Goal: Entertainment & Leisure: Browse casually

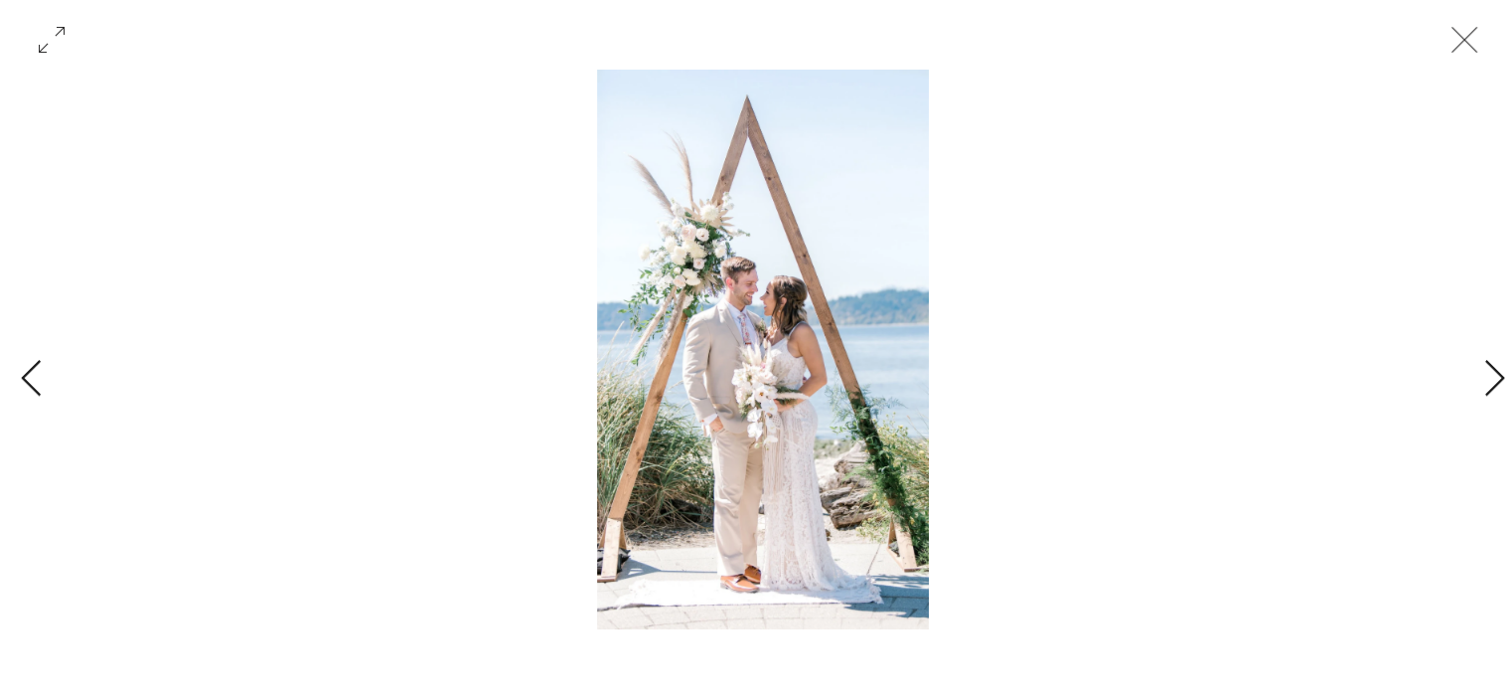
scroll to position [0, 14011]
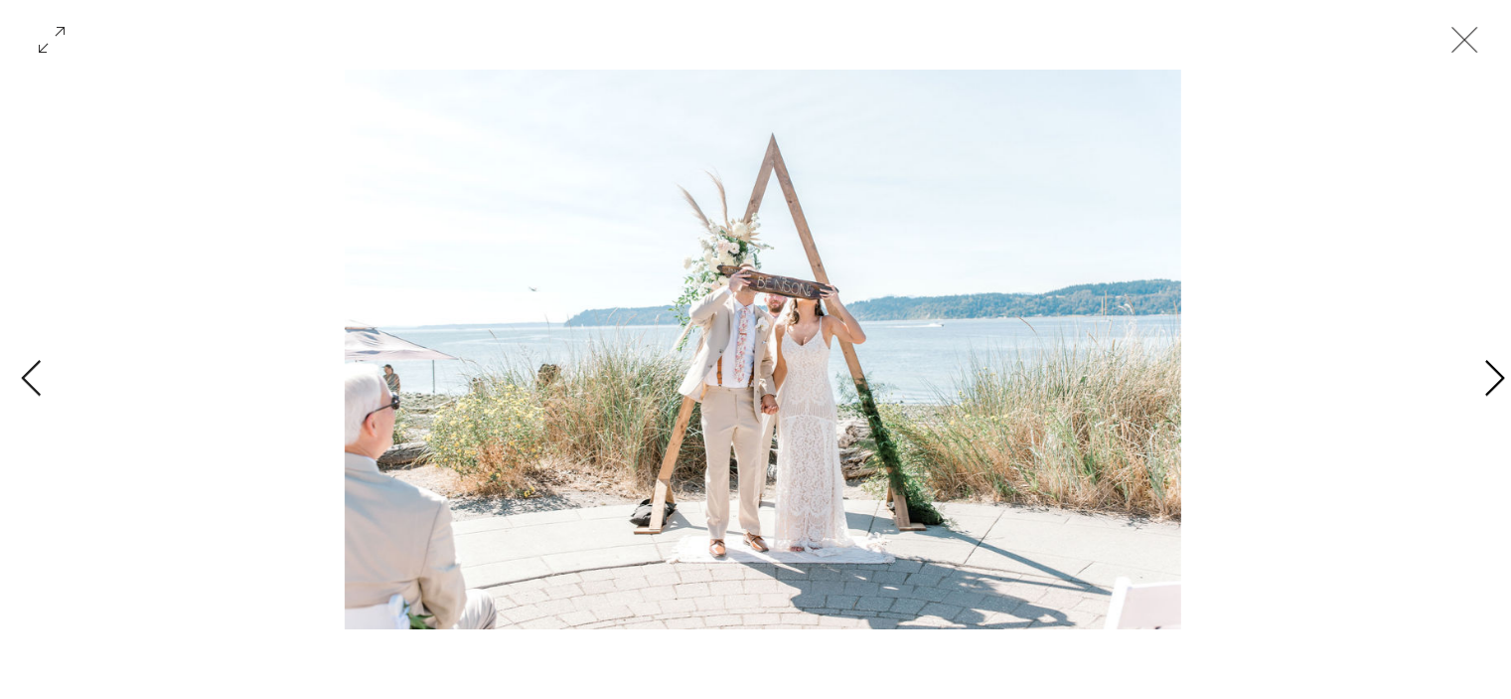
click at [1488, 370] on icon "Next Item" at bounding box center [1495, 379] width 23 height 39
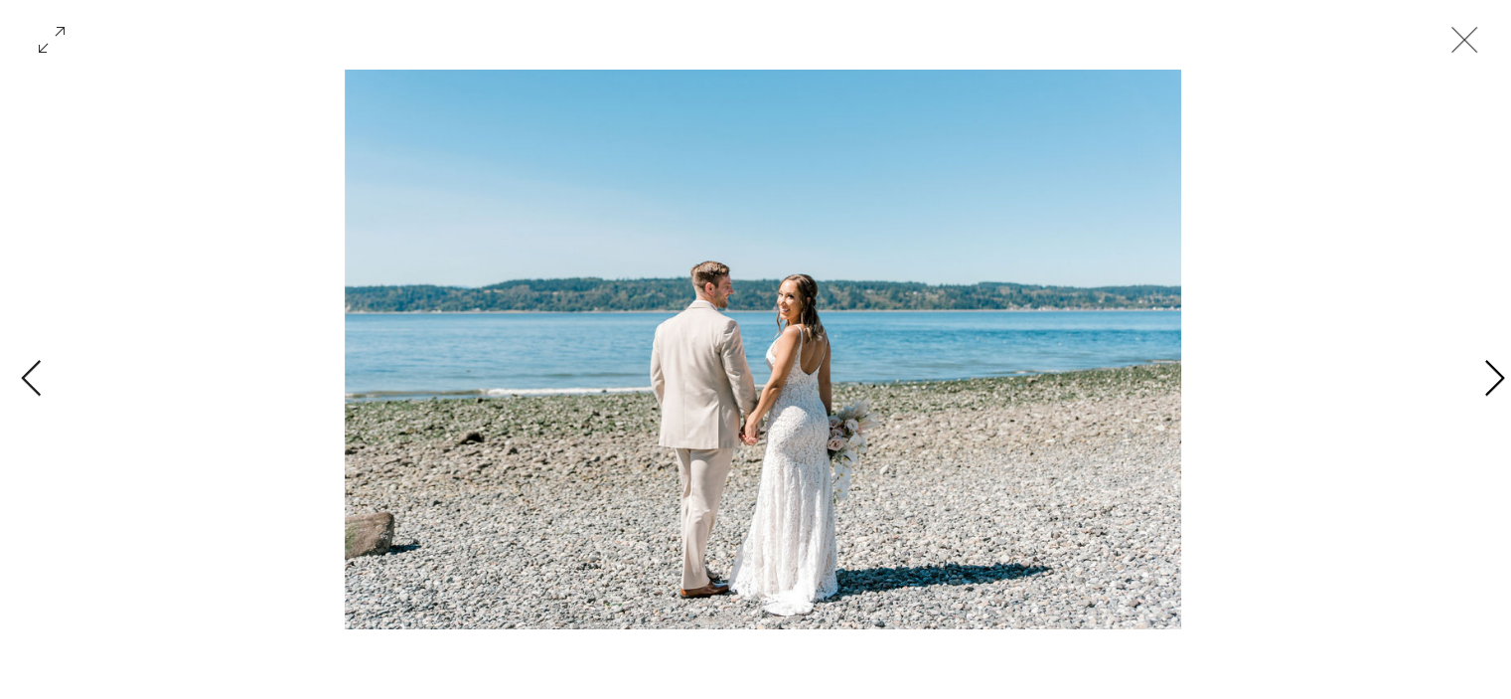
click at [1496, 380] on icon "Next Item" at bounding box center [1495, 379] width 23 height 39
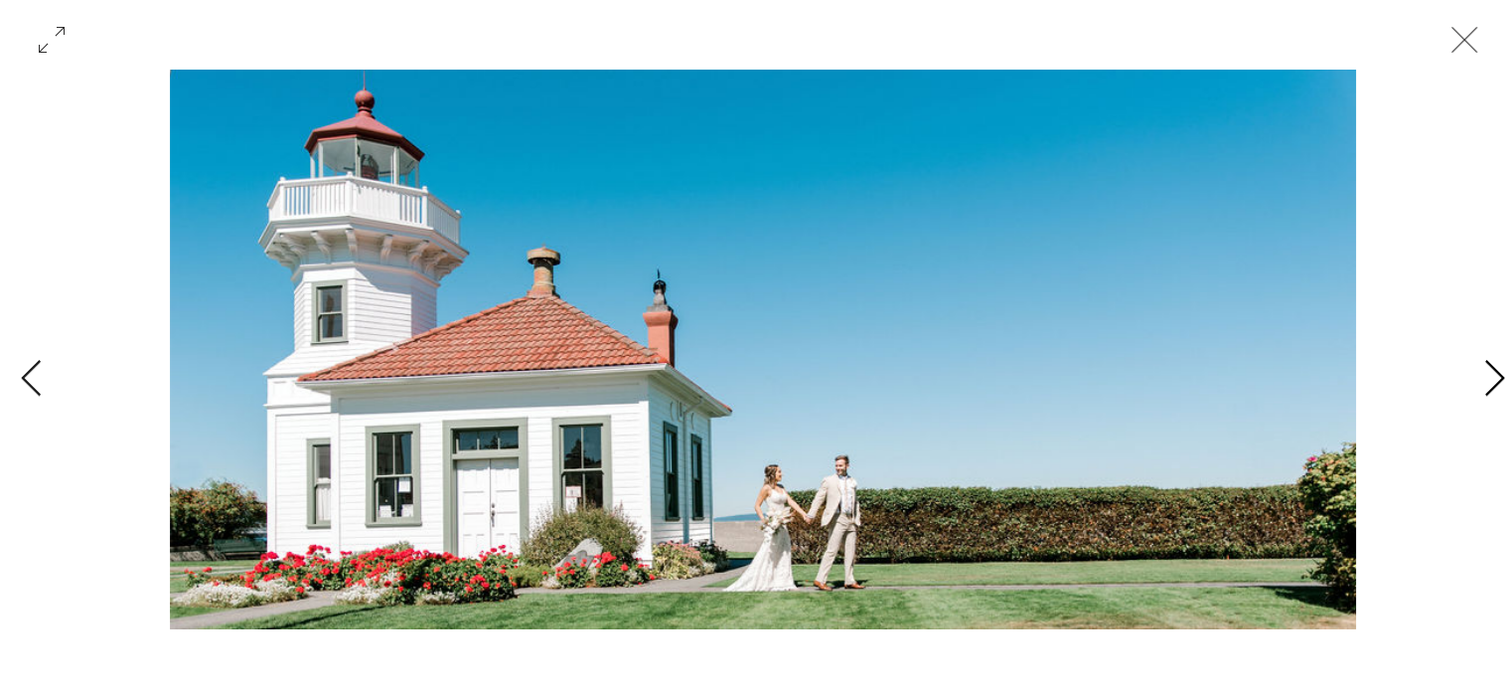
scroll to position [0, 16814]
click at [1496, 380] on icon "Next Item" at bounding box center [1495, 379] width 23 height 39
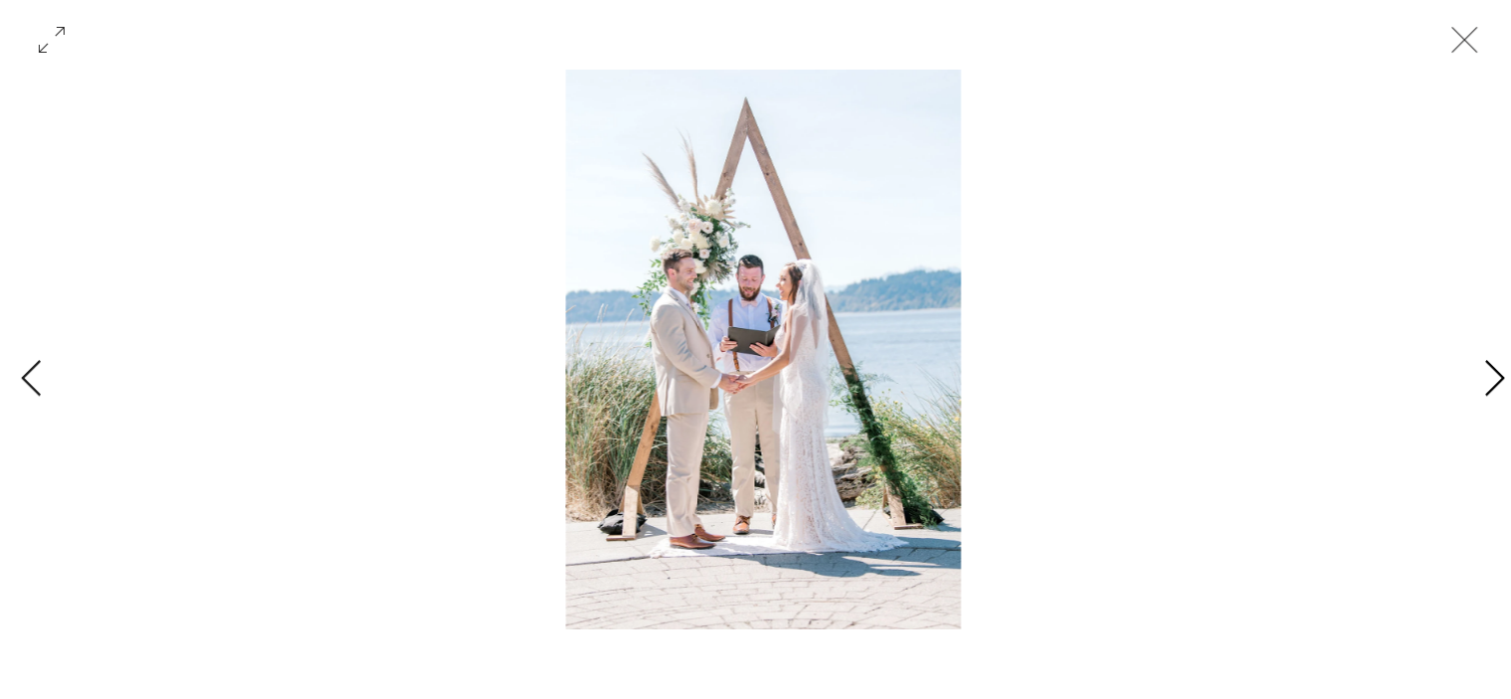
click at [1496, 380] on icon "Next Item" at bounding box center [1495, 379] width 23 height 39
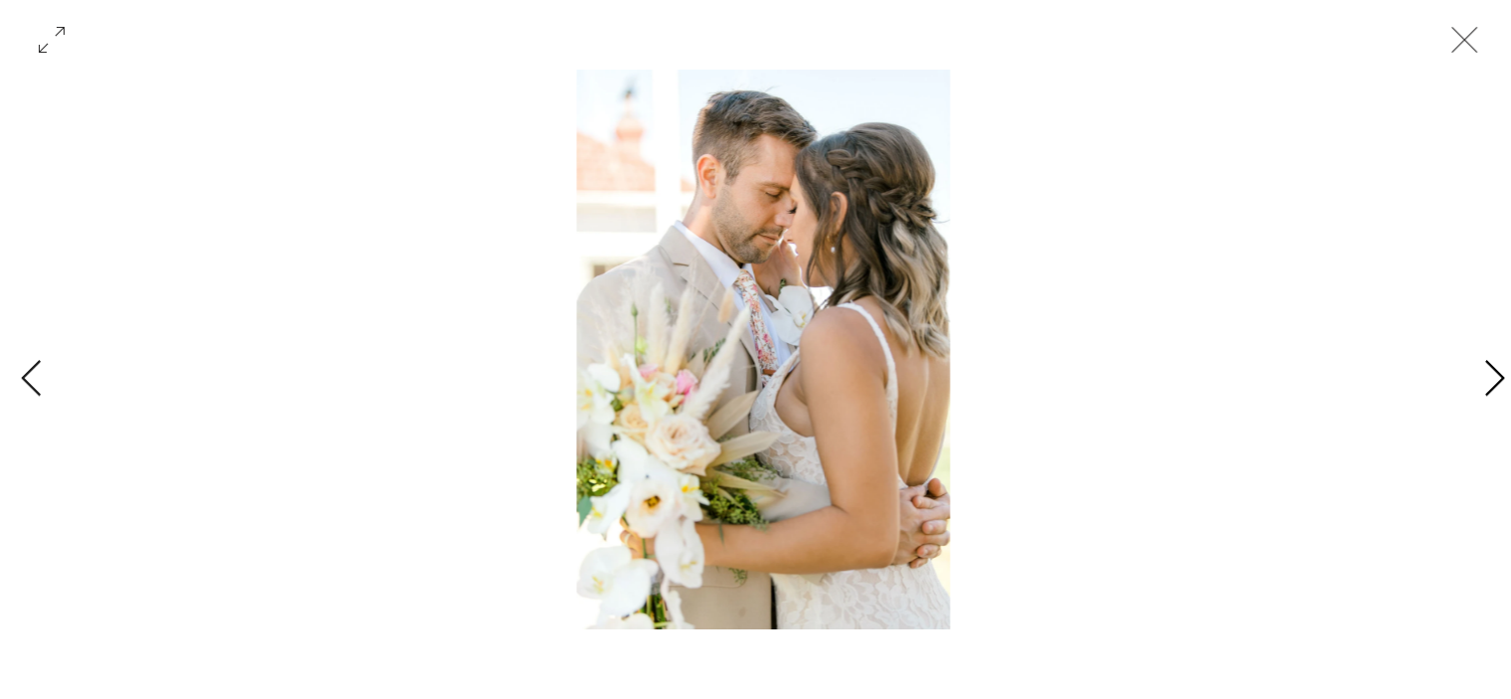
scroll to position [0, 19616]
click at [1496, 380] on icon "Next Item" at bounding box center [1495, 379] width 23 height 39
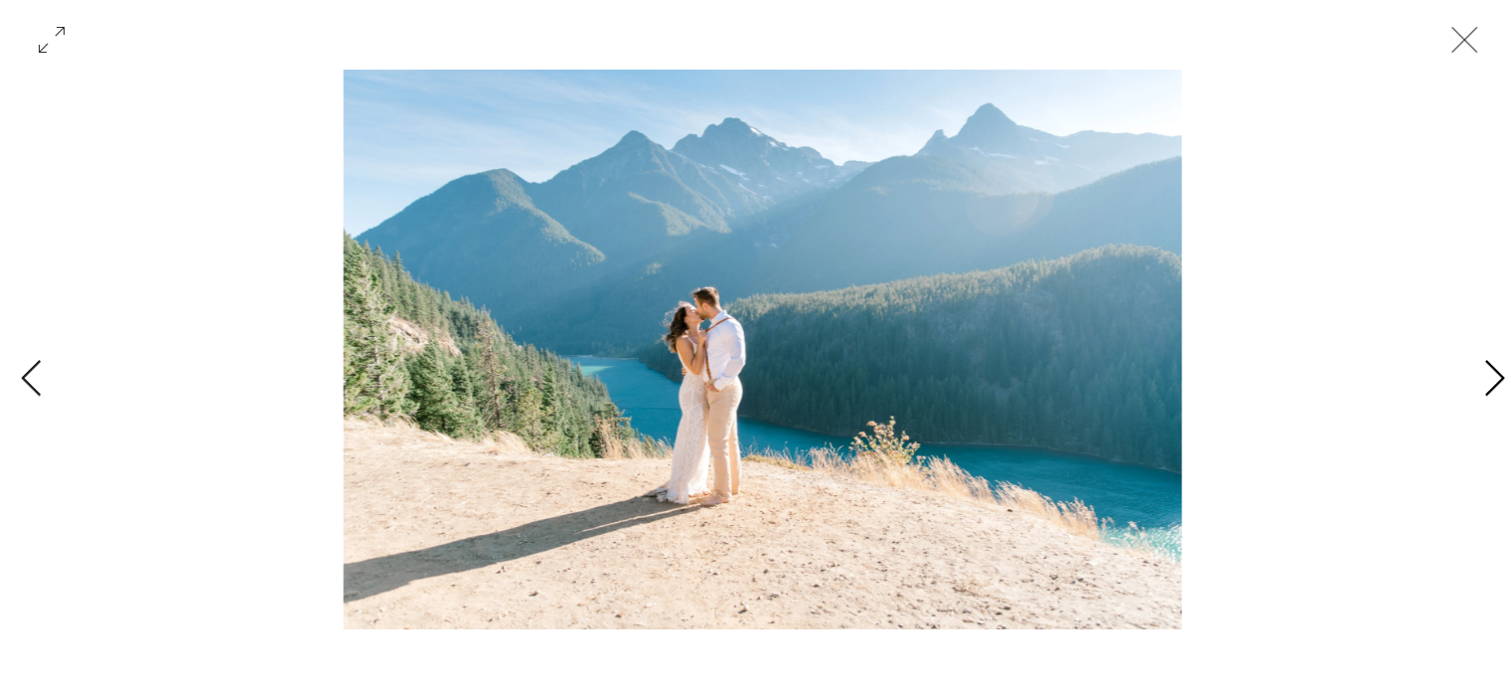
scroll to position [0, 21017]
click at [1496, 380] on icon "Next Item" at bounding box center [1495, 379] width 23 height 39
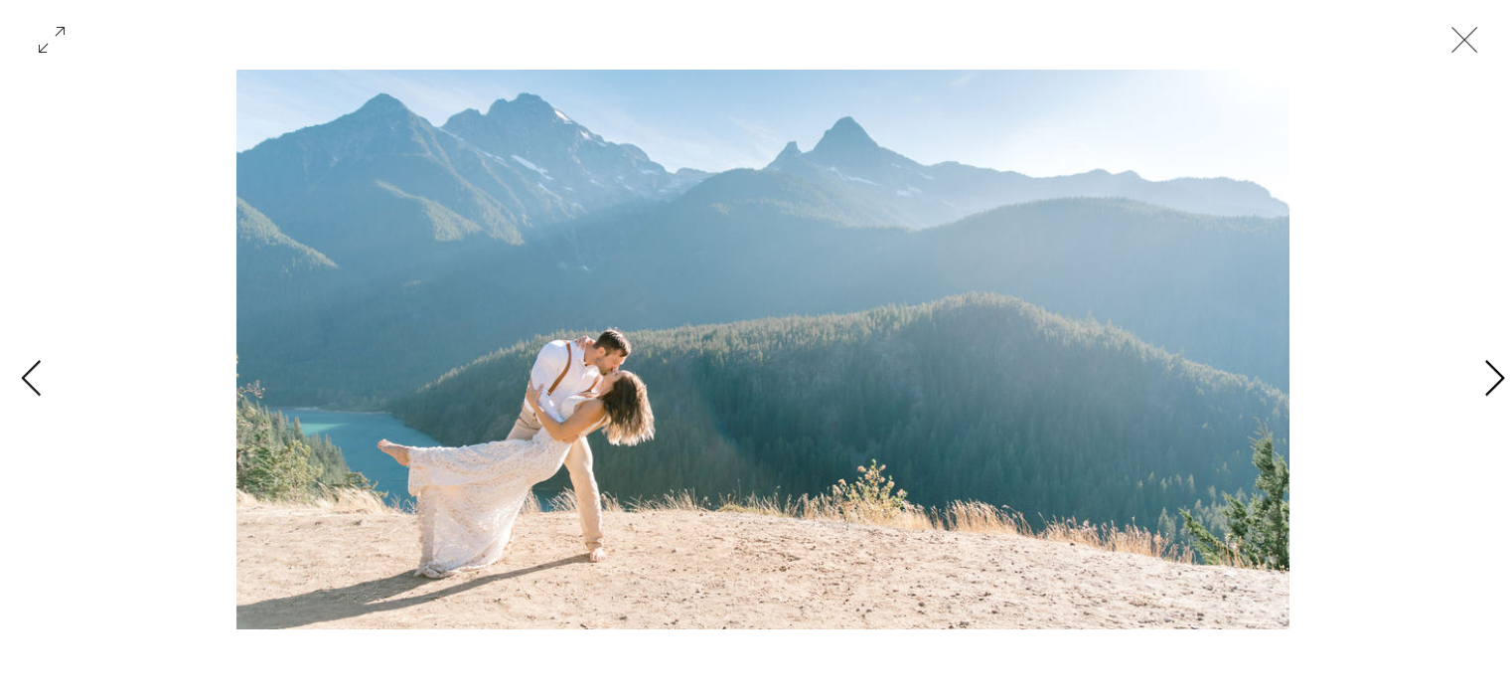
click at [1496, 380] on icon "Next Item" at bounding box center [1495, 379] width 23 height 39
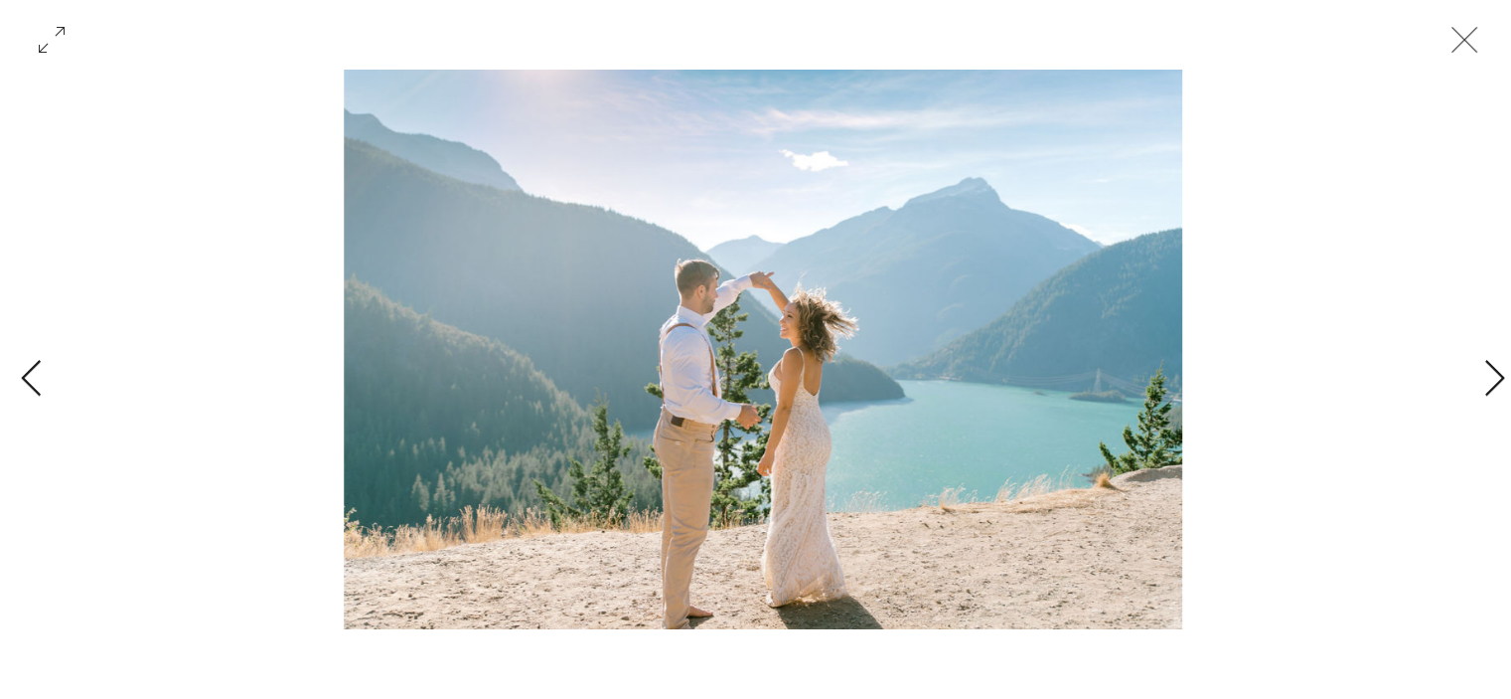
click at [45, 366] on div "Gallery with 28 items" at bounding box center [763, 380] width 1526 height 620
click at [1447, 37] on icon "Close" at bounding box center [1465, 40] width 60 height 60
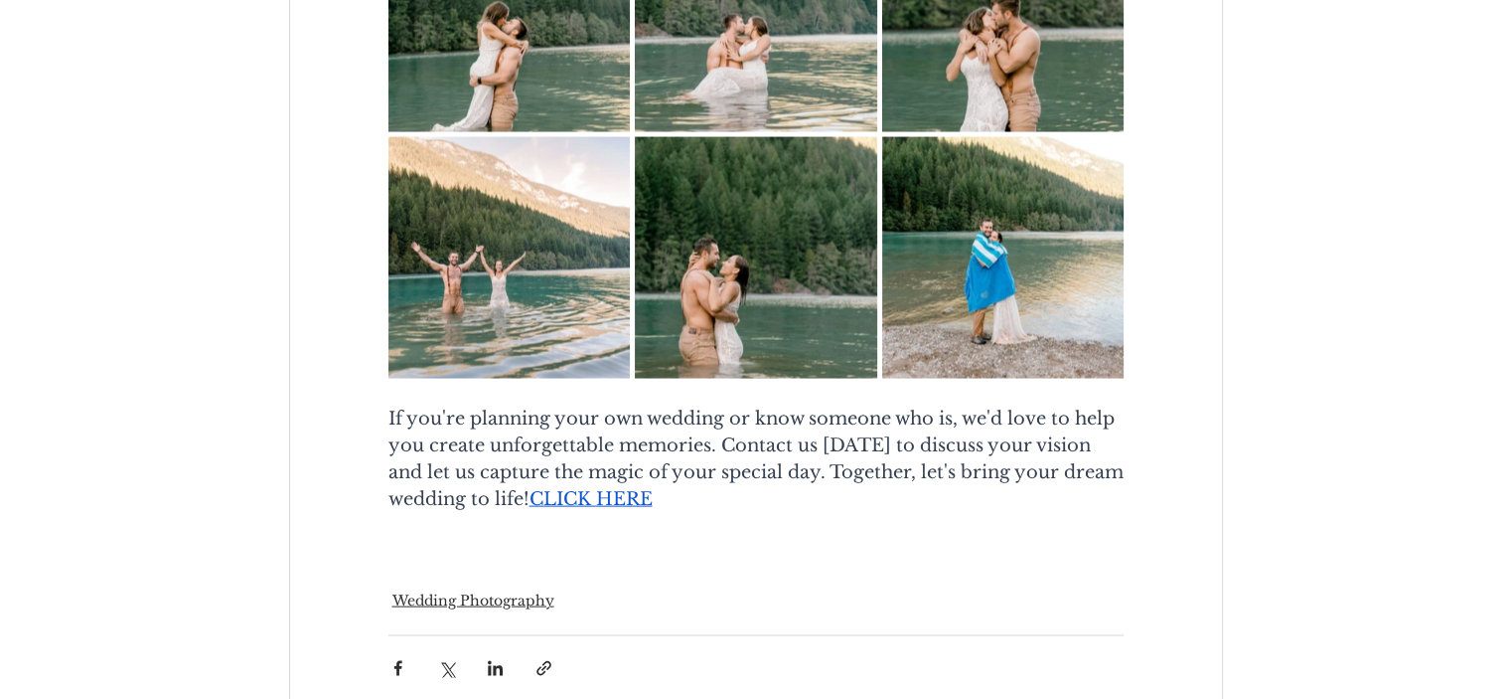
scroll to position [4074, 0]
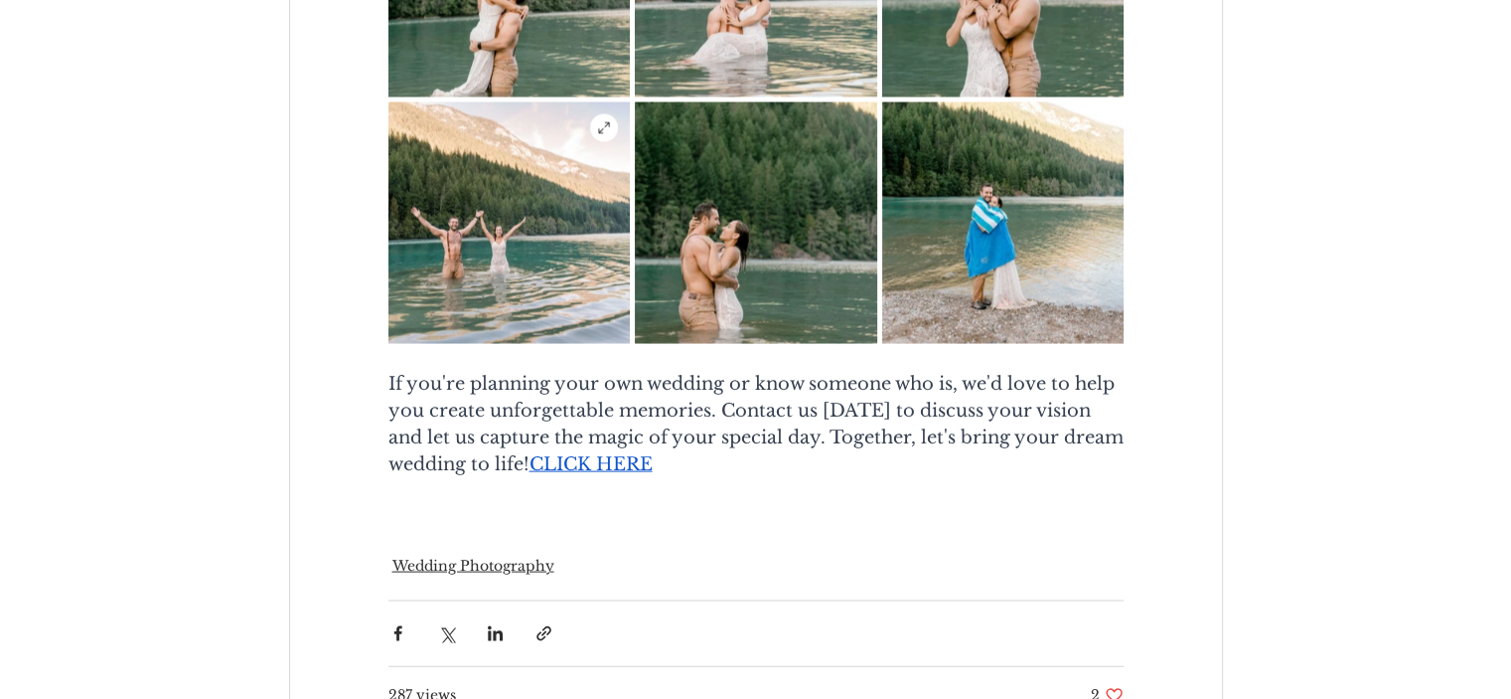
click at [437, 253] on img "main content" at bounding box center [509, 222] width 241 height 241
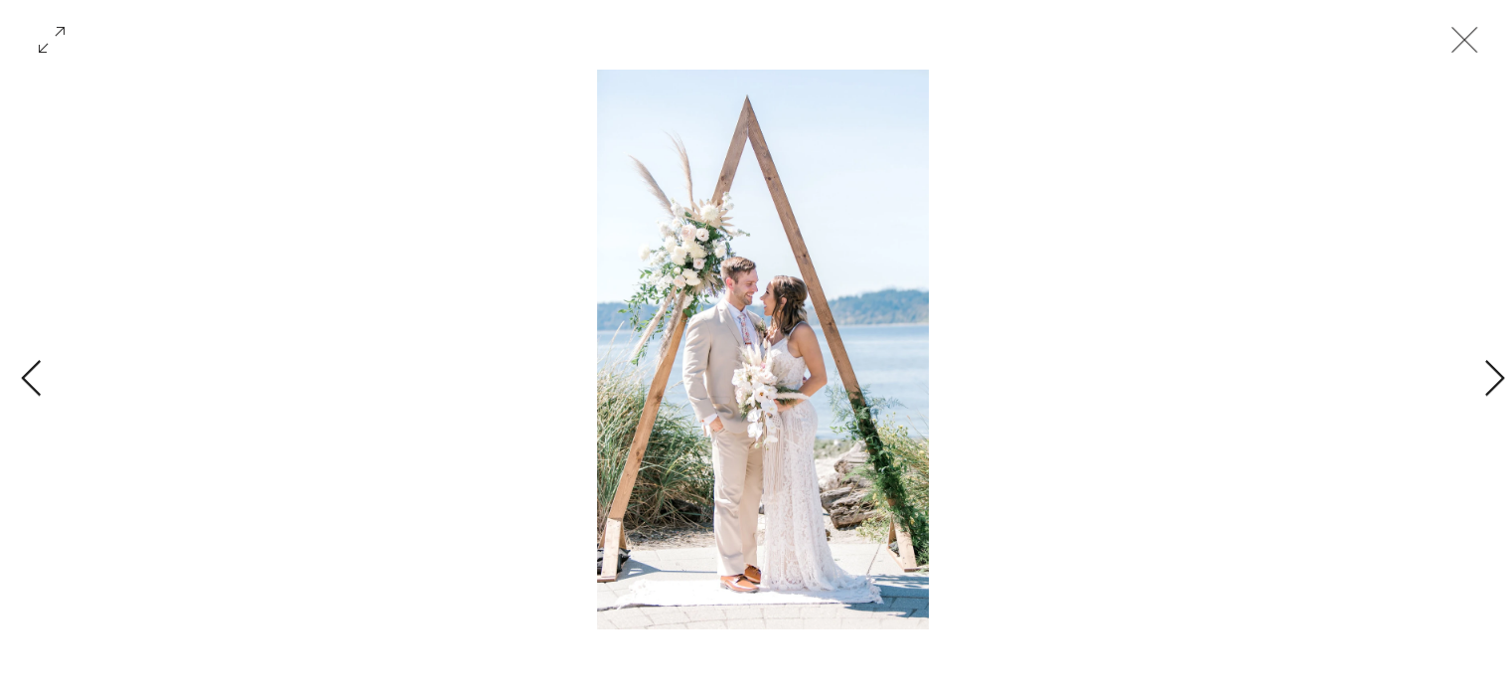
scroll to position [0, 35029]
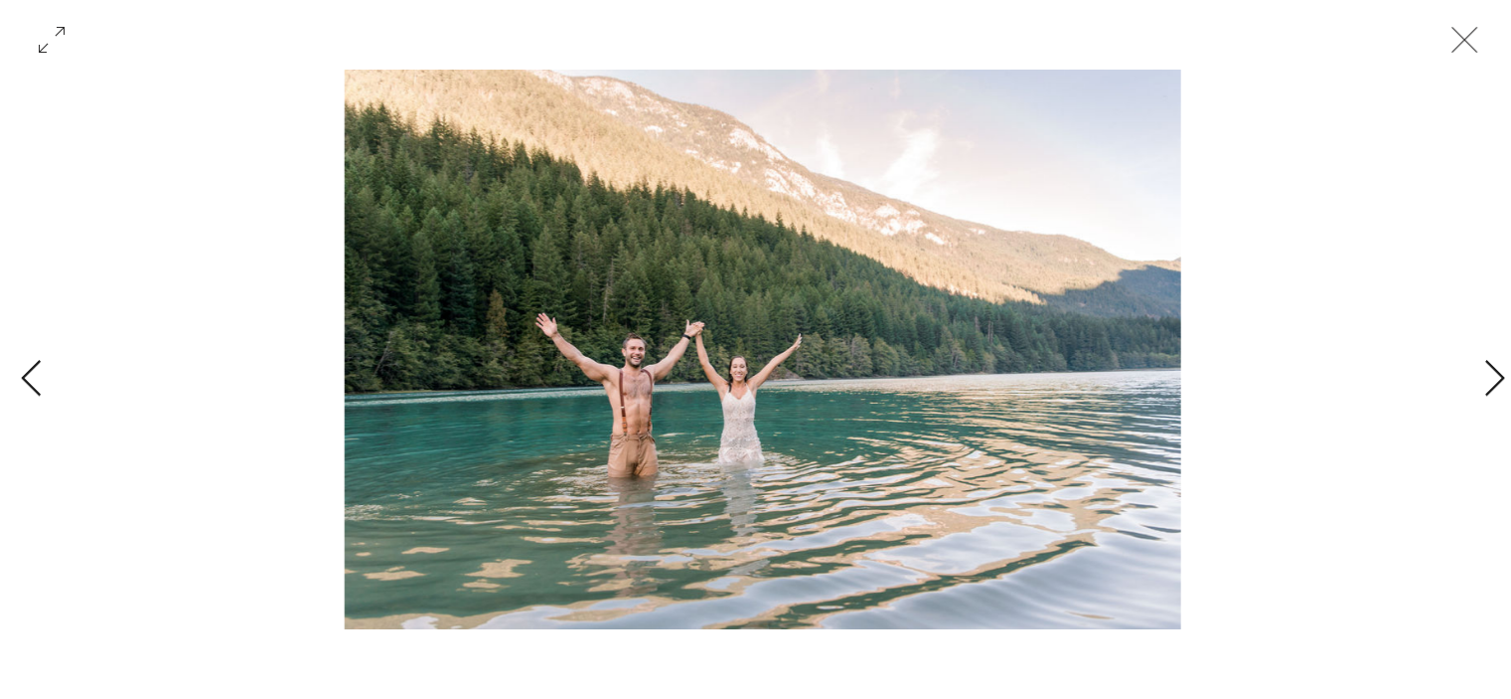
click at [1474, 47] on icon "Close" at bounding box center [1465, 40] width 60 height 60
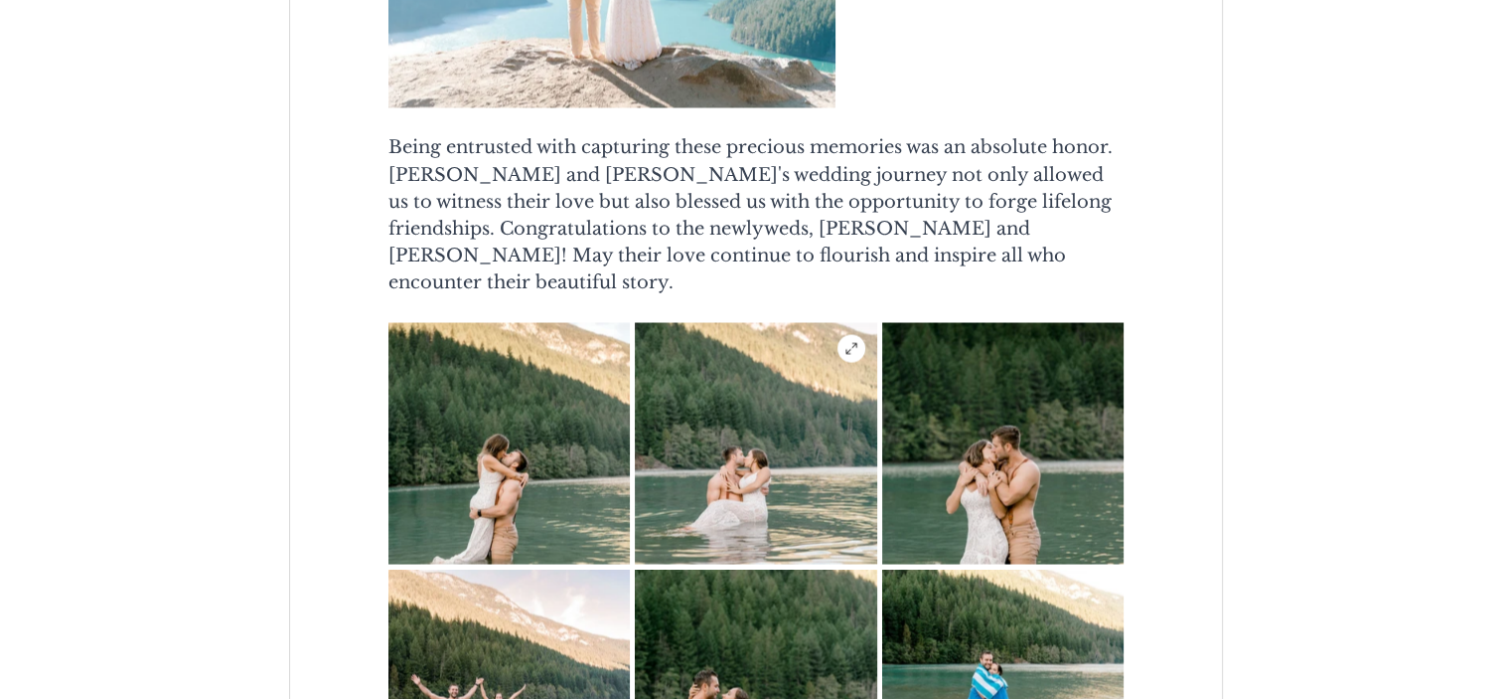
scroll to position [3708, 0]
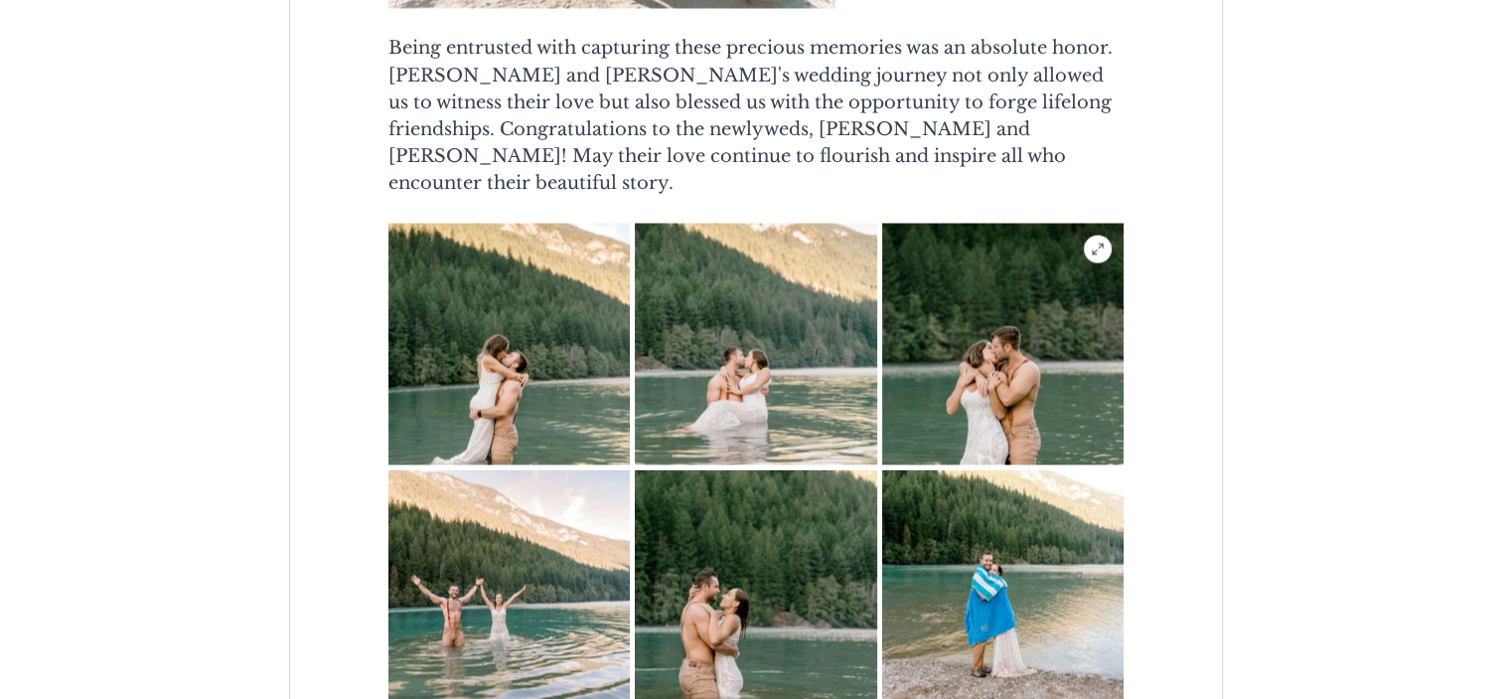
click at [1006, 392] on img "main content" at bounding box center [1002, 343] width 241 height 241
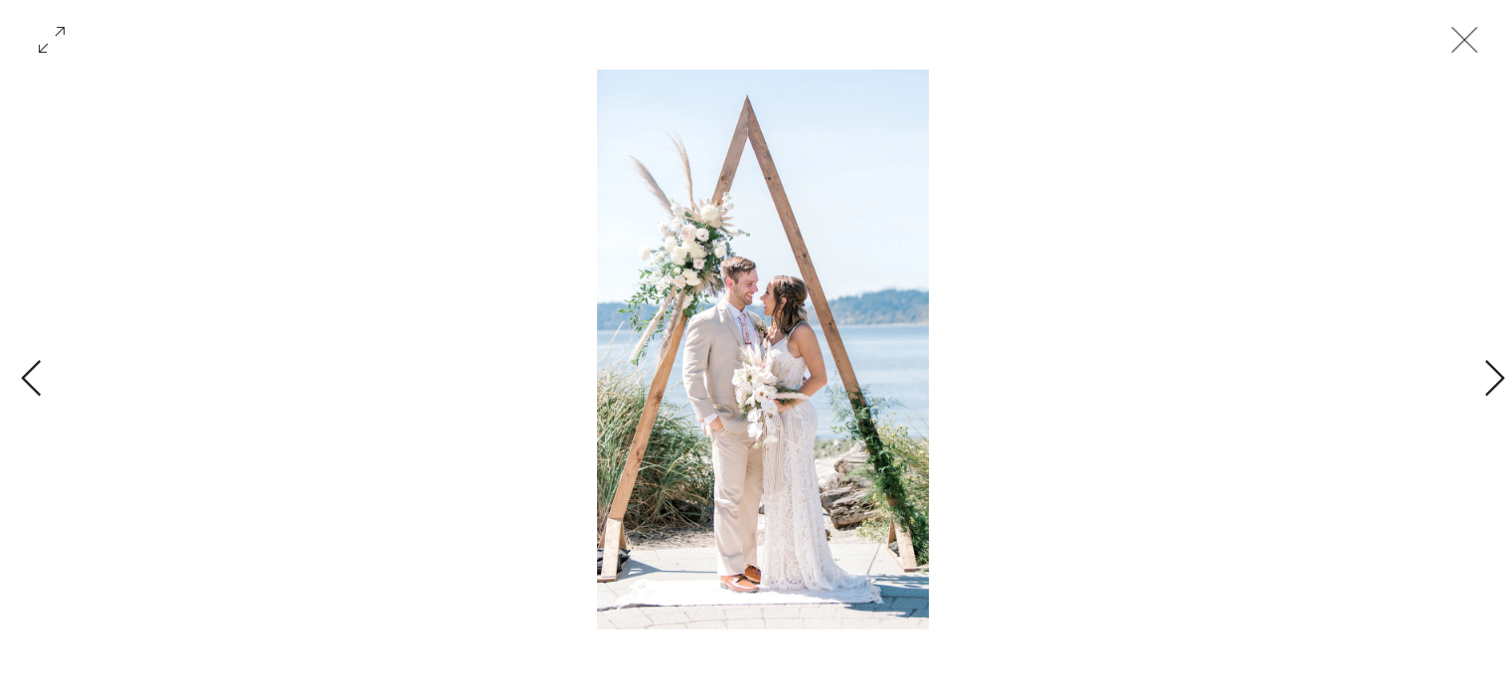
scroll to position [0, 33627]
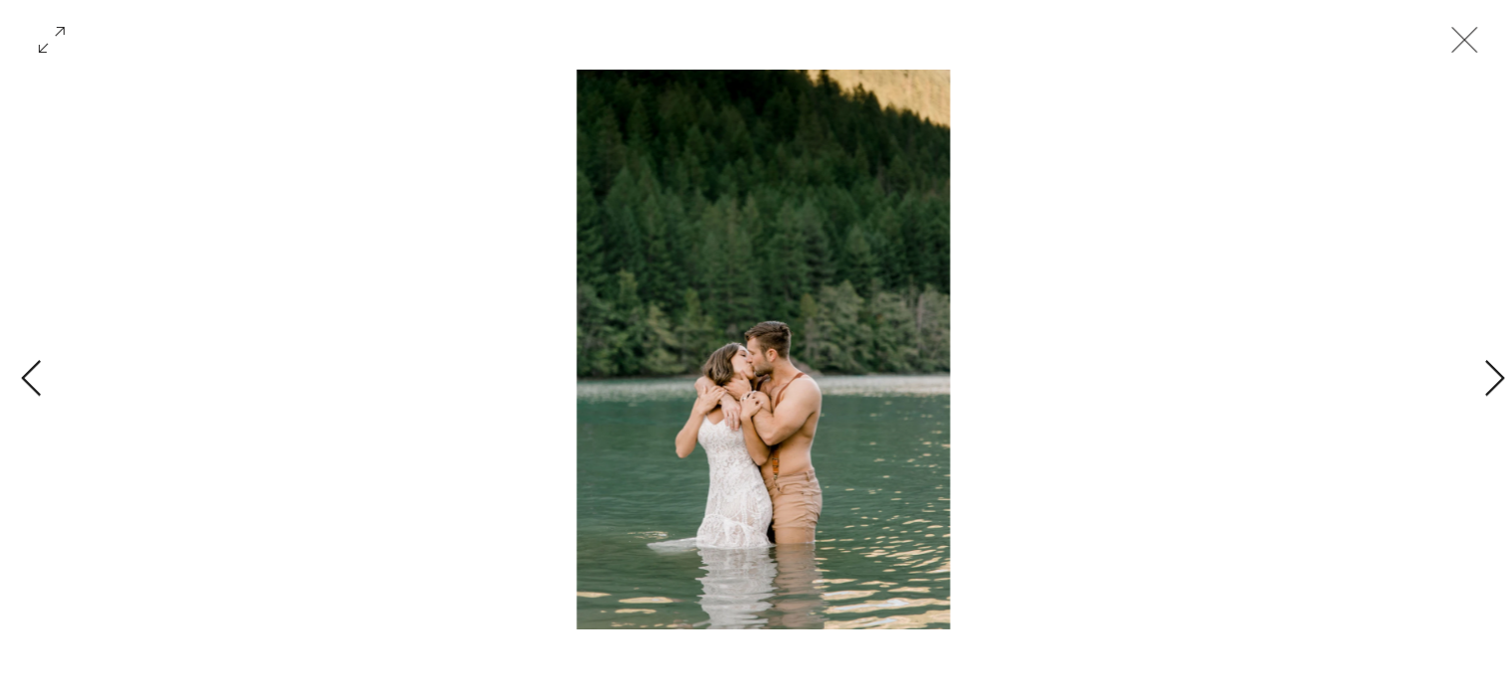
click at [1457, 39] on icon "Close" at bounding box center [1465, 40] width 60 height 60
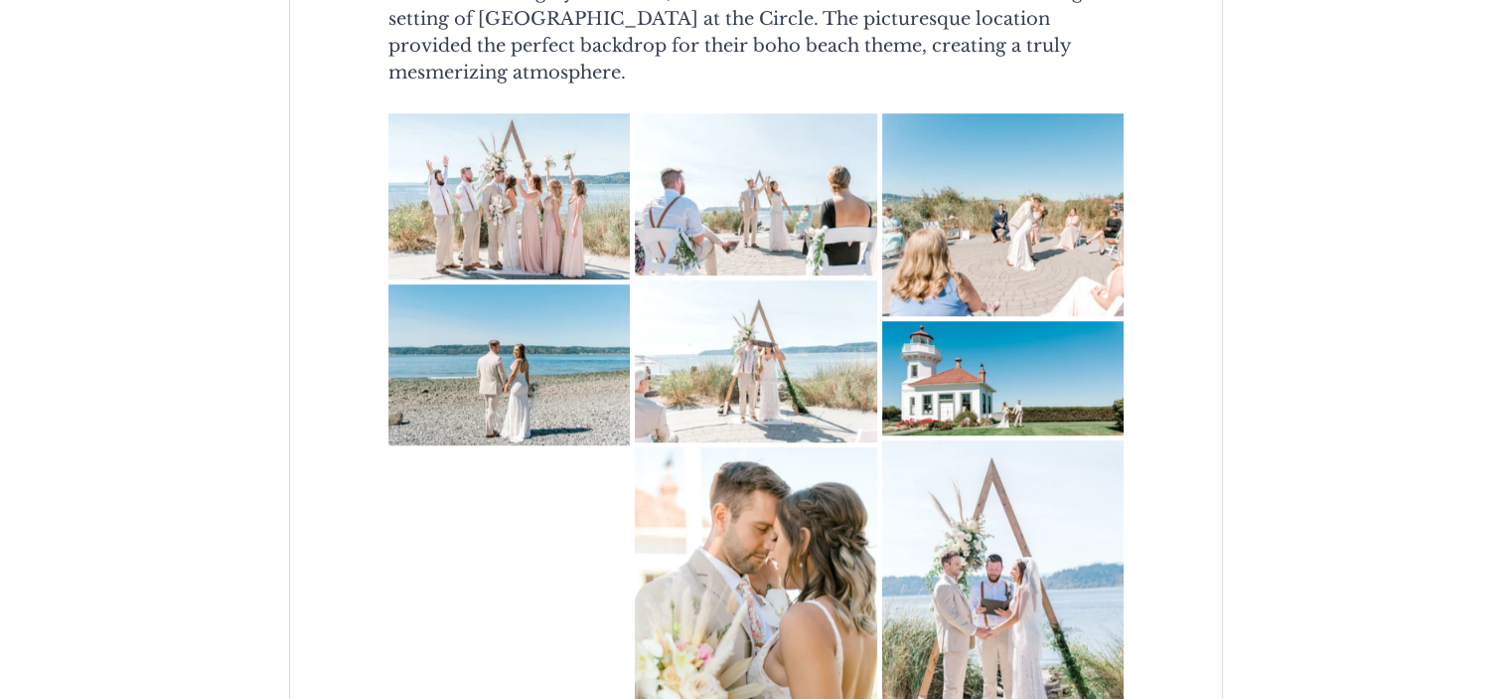
scroll to position [1521, 0]
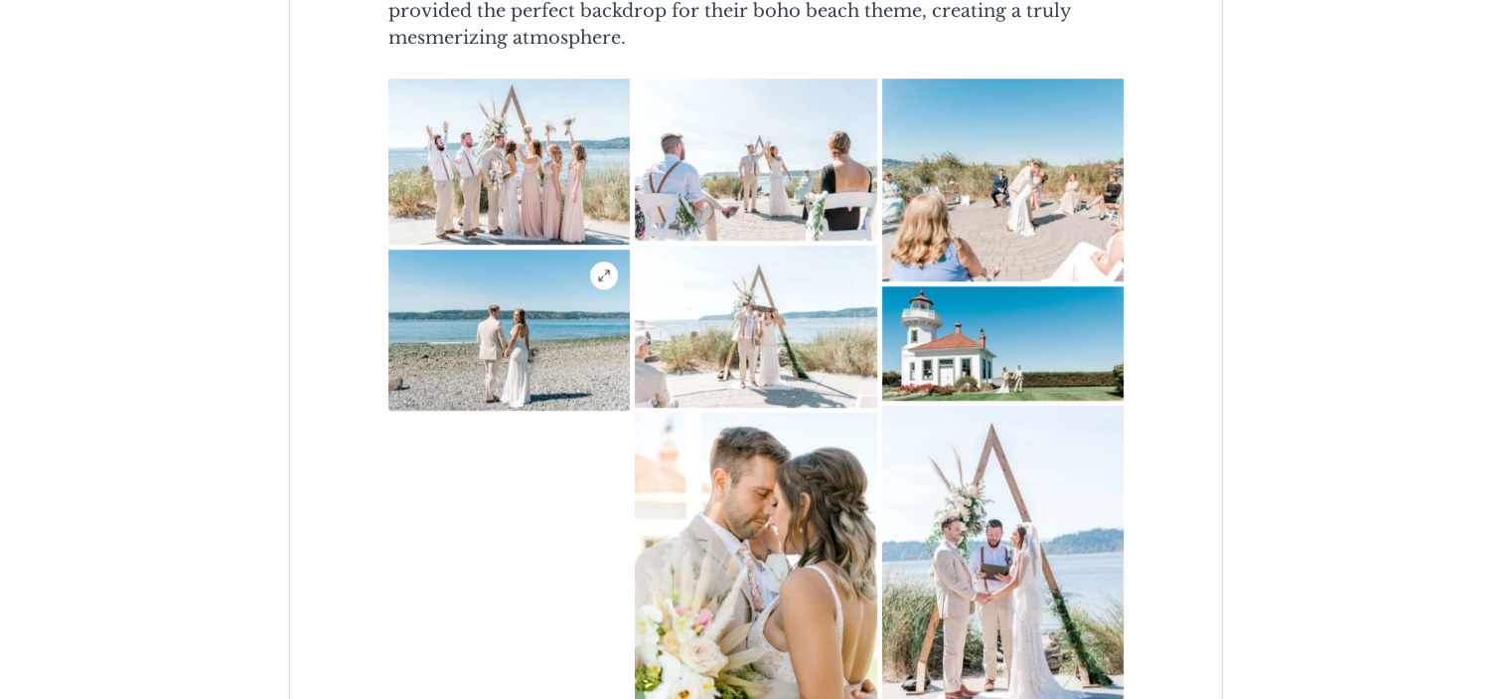
click at [513, 373] on img "main content" at bounding box center [509, 329] width 241 height 161
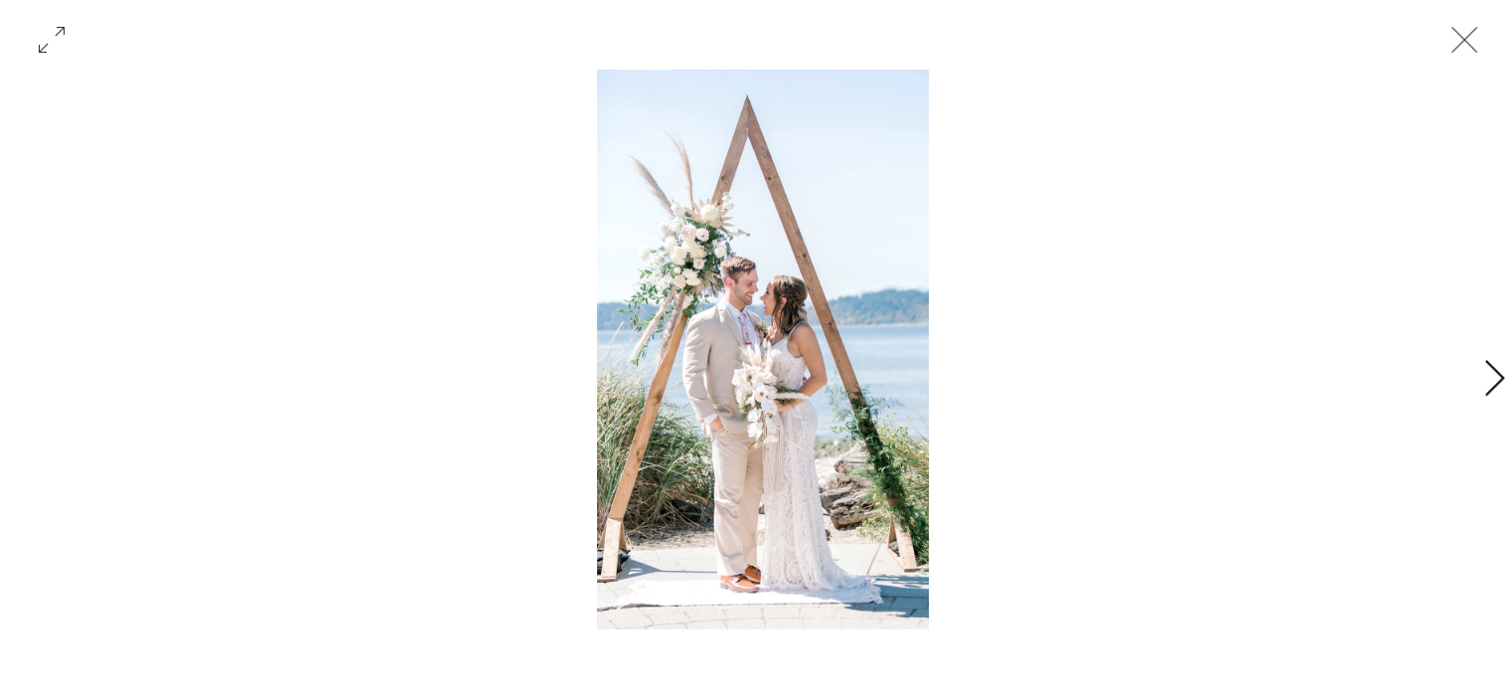
scroll to position [0, 15413]
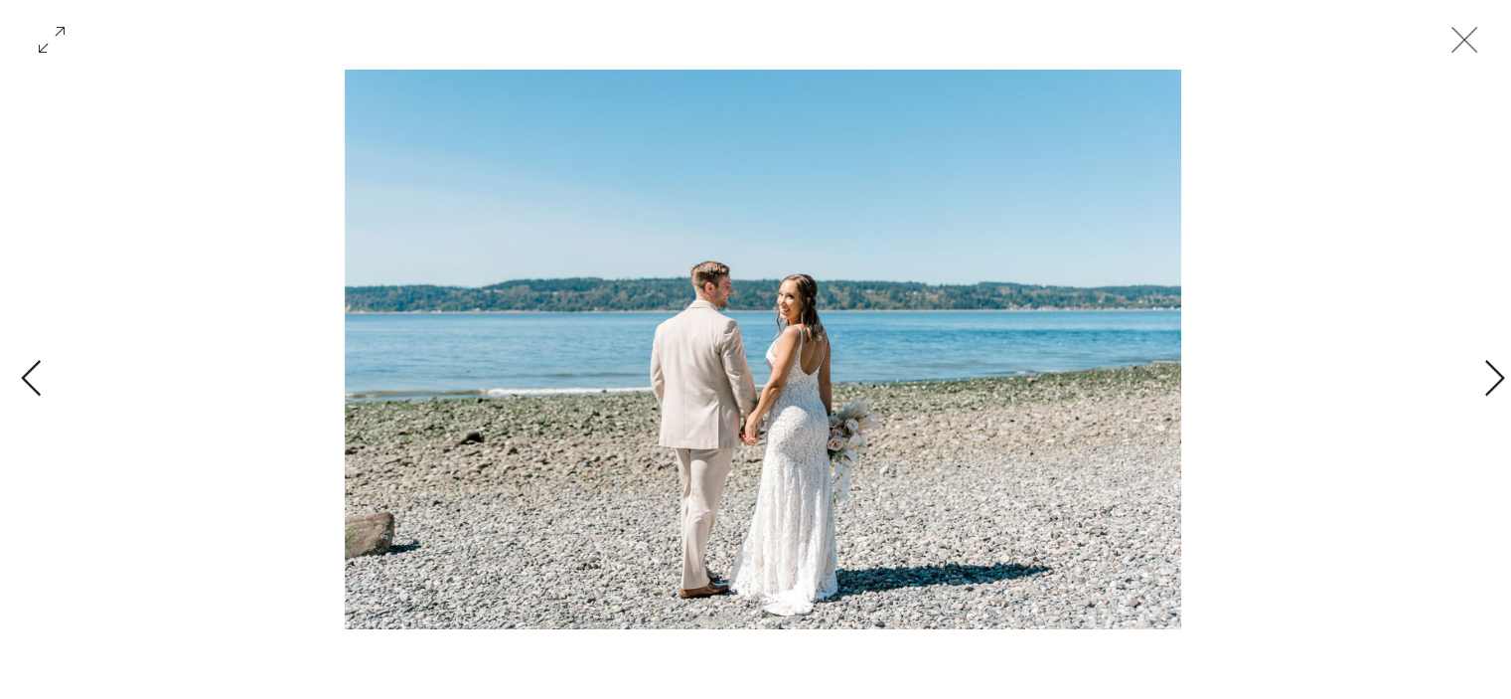
click at [1462, 47] on icon "Close" at bounding box center [1465, 40] width 60 height 60
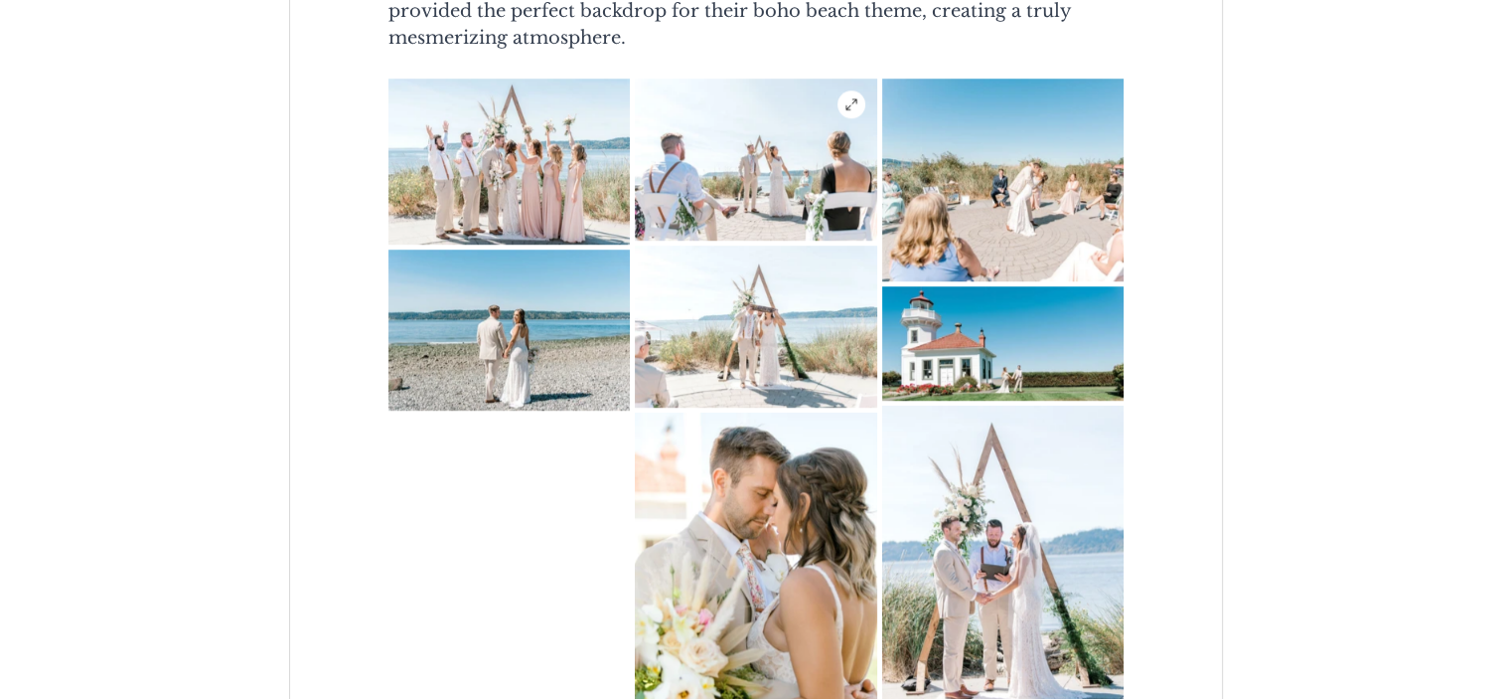
click at [805, 214] on img "main content" at bounding box center [756, 160] width 242 height 162
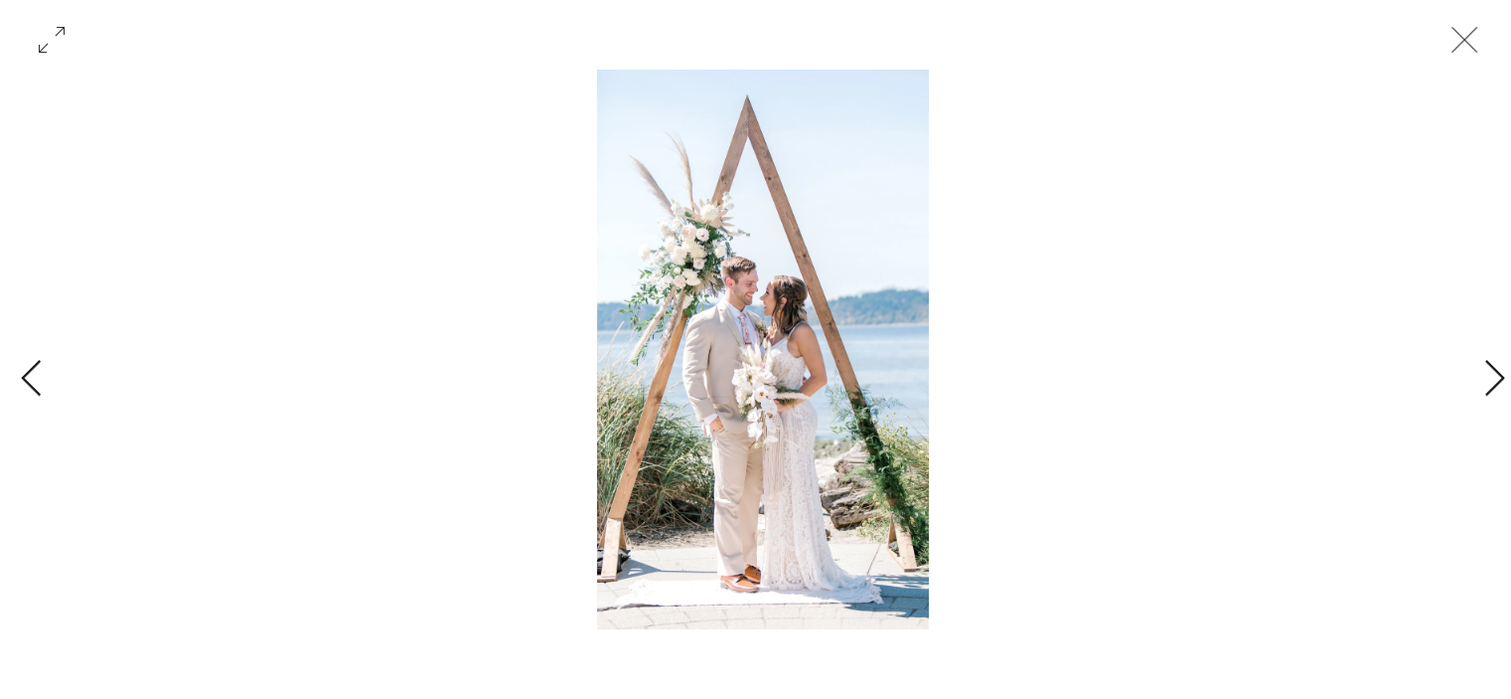
scroll to position [0, 11209]
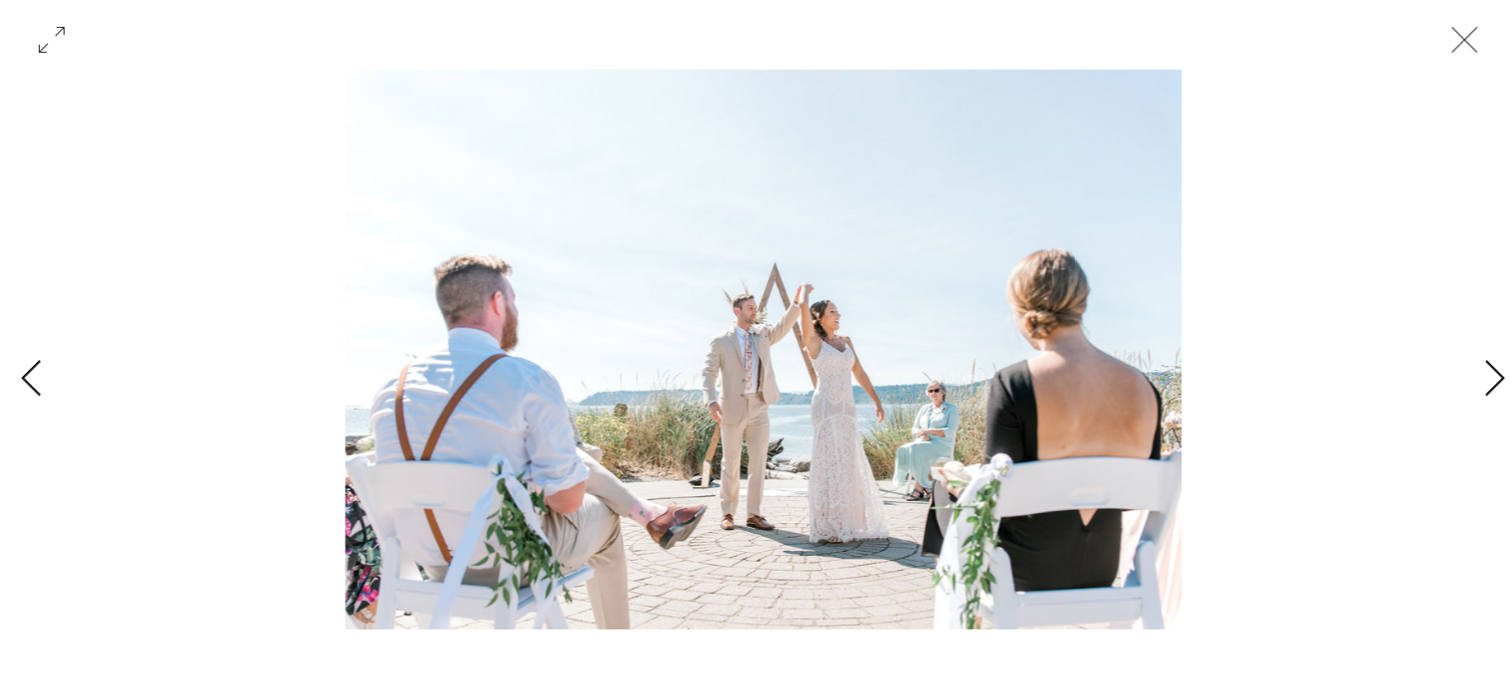
click at [1477, 45] on icon "Close" at bounding box center [1465, 40] width 60 height 60
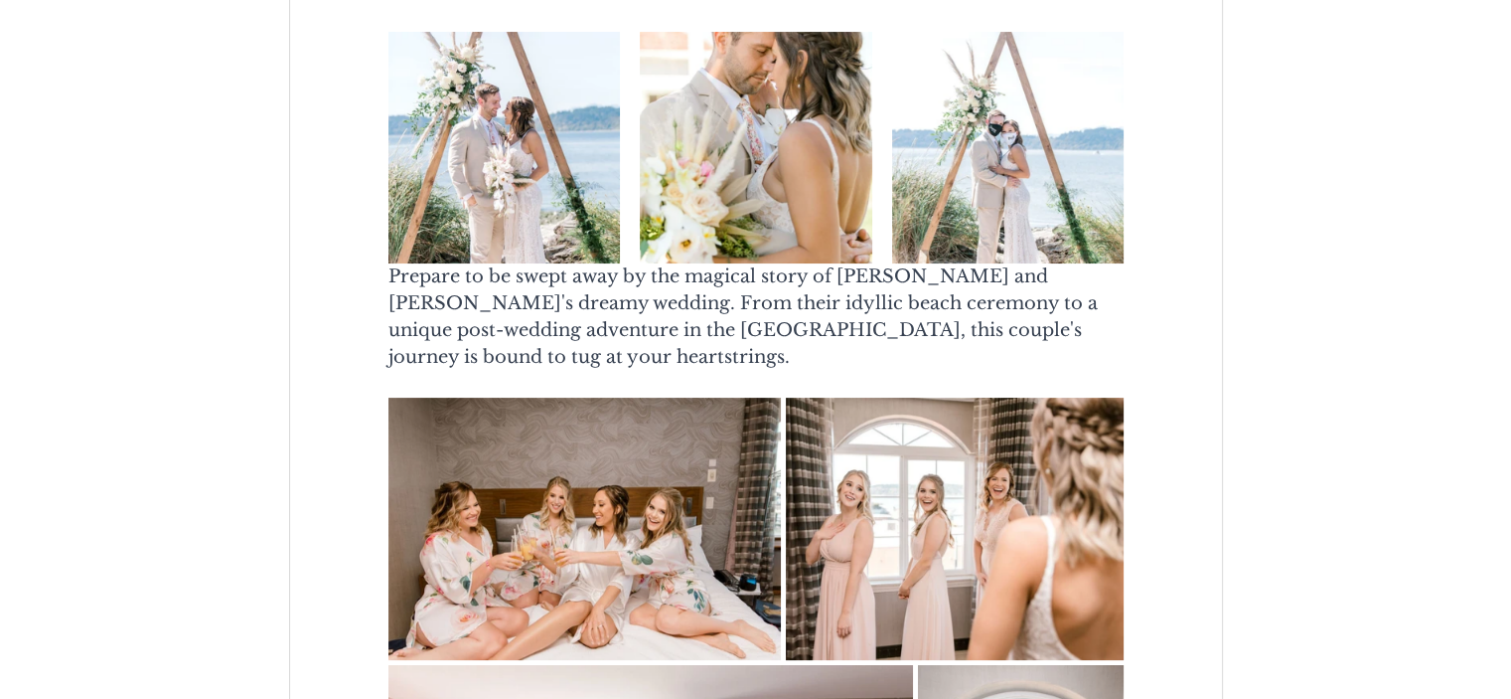
scroll to position [0, 0]
